Goal: Check status: Check status

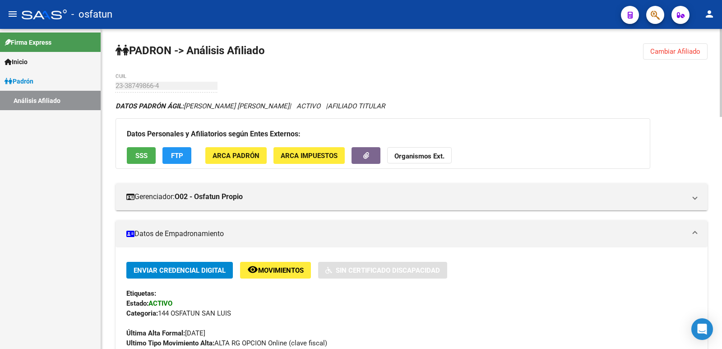
click at [652, 58] on button "Cambiar Afiliado" at bounding box center [675, 51] width 64 height 16
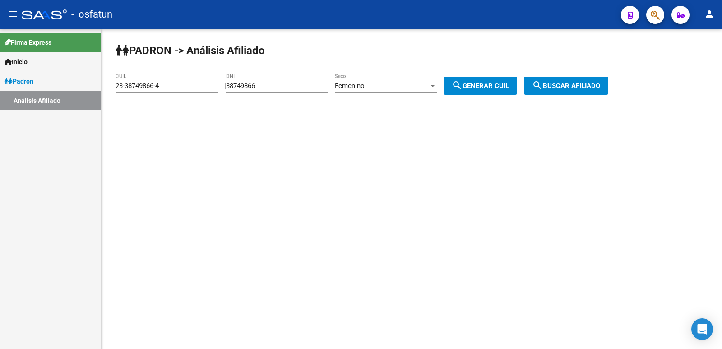
drag, startPoint x: 311, startPoint y: 90, endPoint x: 264, endPoint y: 85, distance: 46.7
click at [233, 92] on div "[PERSON_NAME] -> Análisis Afiliado 23-38749866-4 CUIL | 38749866 DNI Femenino S…" at bounding box center [411, 76] width 621 height 95
click at [281, 83] on input "38749866" at bounding box center [277, 86] width 102 height 8
drag, startPoint x: 284, startPoint y: 83, endPoint x: 230, endPoint y: 88, distance: 53.9
click at [230, 88] on div "| 38749866 DNI Femenino Sexo search Generar CUIL" at bounding box center [373, 86] width 299 height 8
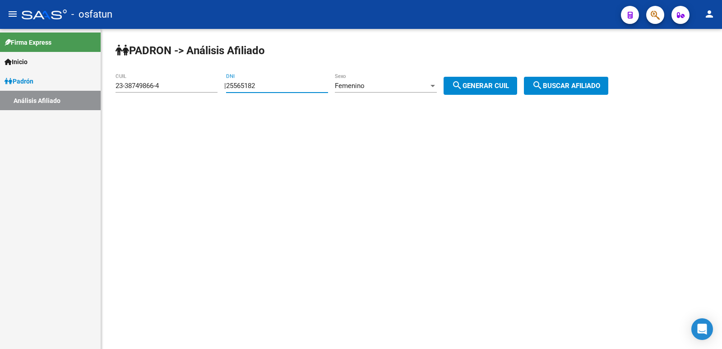
type input "25565182"
click at [413, 86] on div "Femenino" at bounding box center [382, 86] width 94 height 8
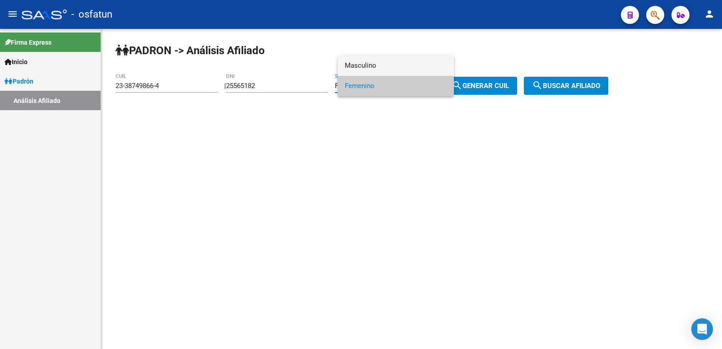
drag, startPoint x: 368, startPoint y: 67, endPoint x: 475, endPoint y: 76, distance: 108.2
click at [368, 67] on span "Masculino" at bounding box center [396, 65] width 102 height 20
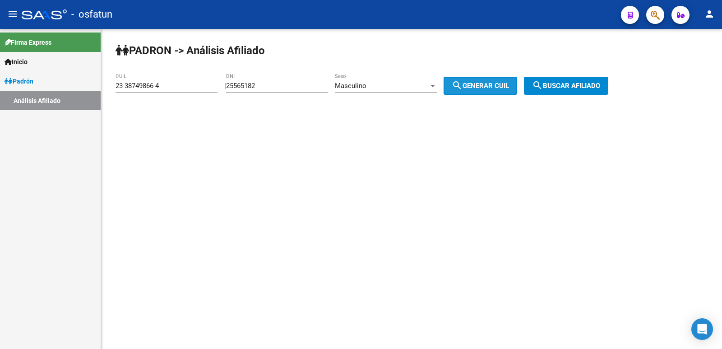
click at [487, 78] on button "search Generar CUIL" at bounding box center [480, 86] width 74 height 18
type input "20-25565182-0"
click at [253, 88] on input "25565182" at bounding box center [277, 86] width 102 height 8
click at [561, 81] on button "search Buscar afiliado" at bounding box center [566, 86] width 84 height 18
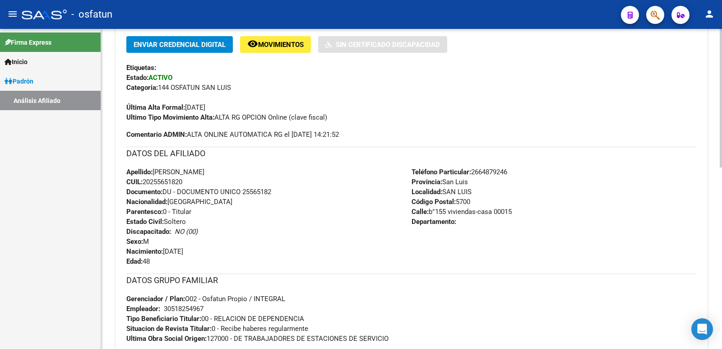
scroll to position [418, 0]
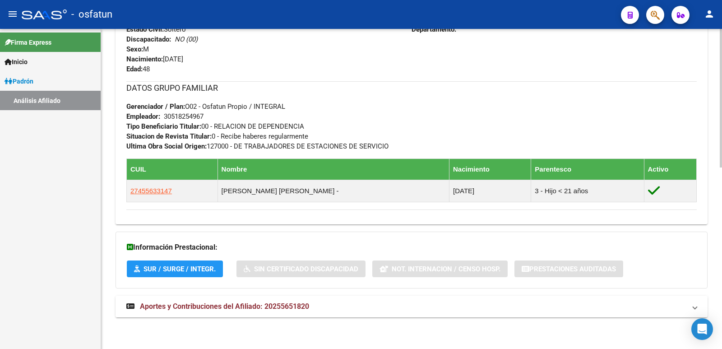
click at [280, 306] on span "Aportes y Contribuciones del Afiliado: 20255651820" at bounding box center [224, 306] width 169 height 9
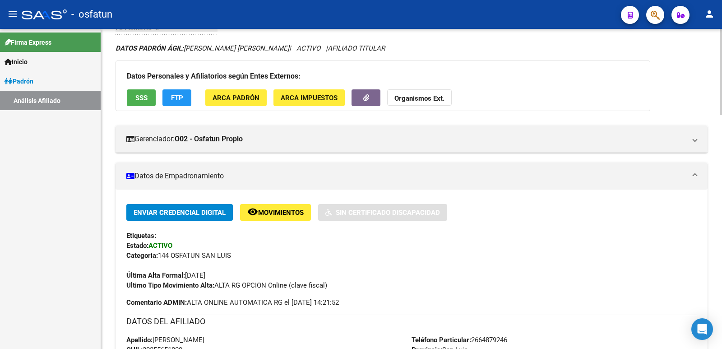
scroll to position [0, 0]
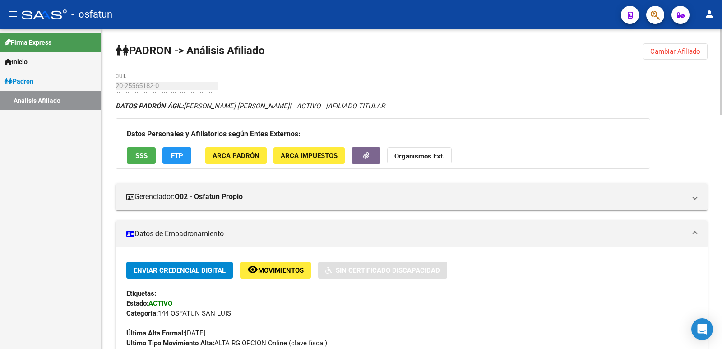
click at [683, 54] on span "Cambiar Afiliado" at bounding box center [675, 51] width 50 height 8
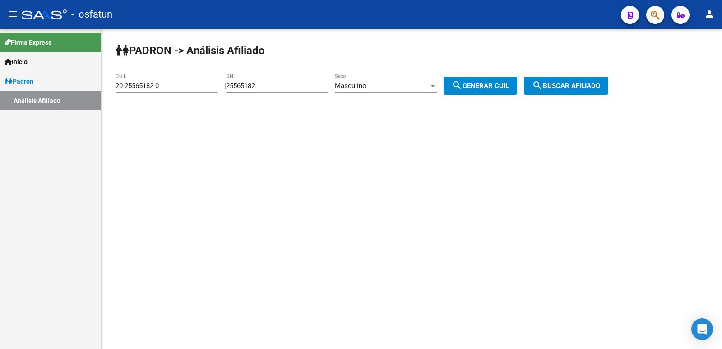
drag, startPoint x: 307, startPoint y: 79, endPoint x: 248, endPoint y: 88, distance: 59.8
click at [248, 88] on div "25565182 DNI" at bounding box center [277, 82] width 102 height 19
drag, startPoint x: 272, startPoint y: 86, endPoint x: 214, endPoint y: 85, distance: 57.7
click at [214, 85] on app-analisis-afiliado "[PERSON_NAME] -> Análisis Afiliado 20-25565182-0 CUIL | 25565182 DNI Masculino …" at bounding box center [364, 86] width 499 height 8
paste input "17633863"
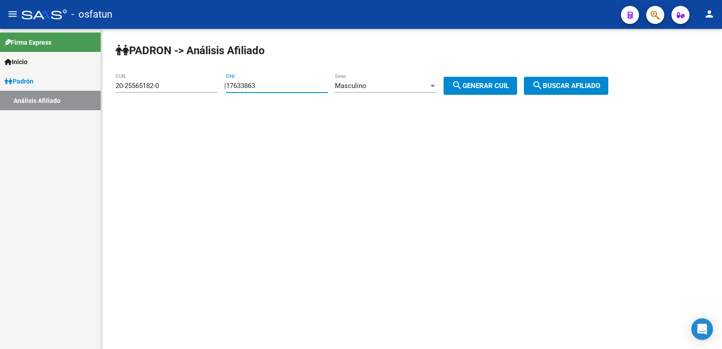
type input "17633863"
click at [384, 91] on div "Masculino Sexo" at bounding box center [386, 82] width 102 height 19
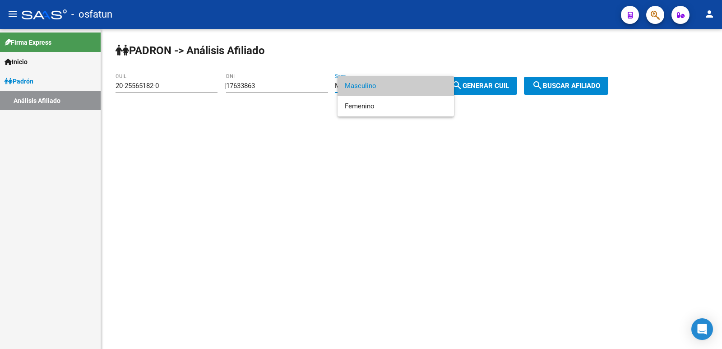
click at [494, 85] on div at bounding box center [361, 174] width 722 height 349
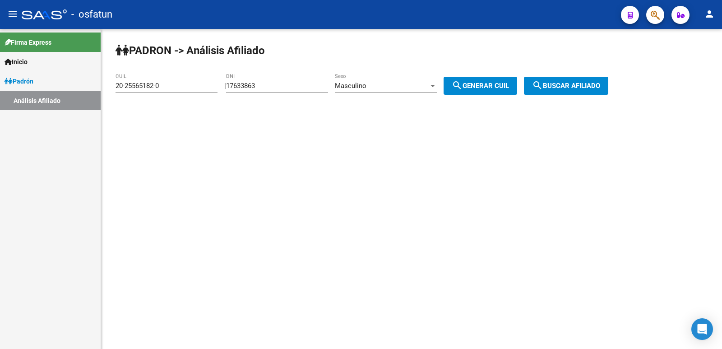
click at [498, 86] on span "search Generar CUIL" at bounding box center [479, 86] width 57 height 8
type input "20-17633863-7"
click at [586, 83] on span "search Buscar afiliado" at bounding box center [566, 86] width 68 height 8
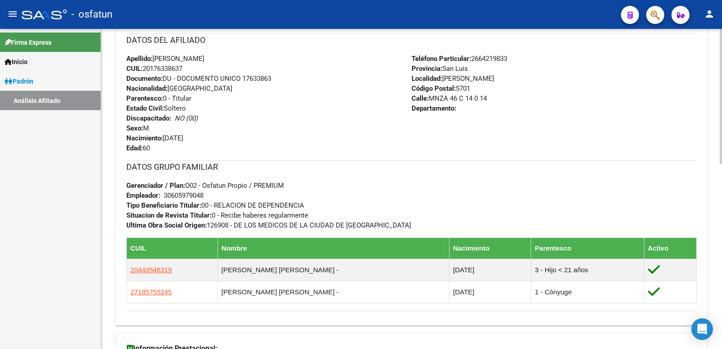
scroll to position [440, 0]
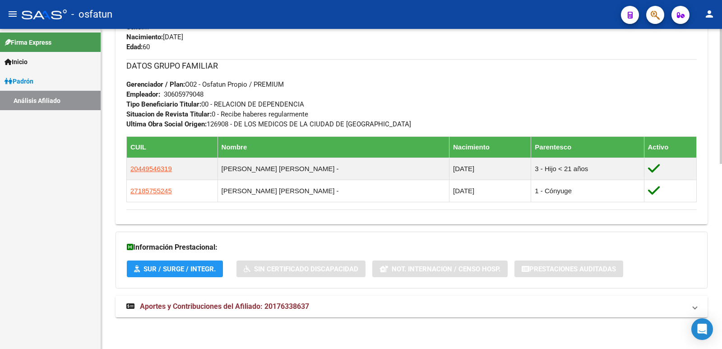
click at [266, 305] on span "Aportes y Contribuciones del Afiliado: 20176338637" at bounding box center [224, 306] width 169 height 9
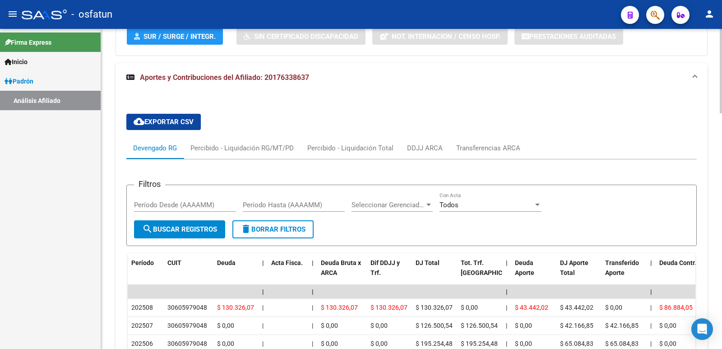
scroll to position [852, 0]
